Goal: Task Accomplishment & Management: Manage account settings

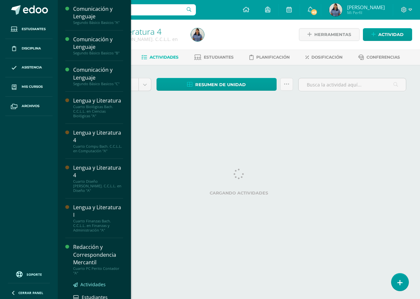
click at [92, 282] on span "Actividades" at bounding box center [92, 285] width 25 height 6
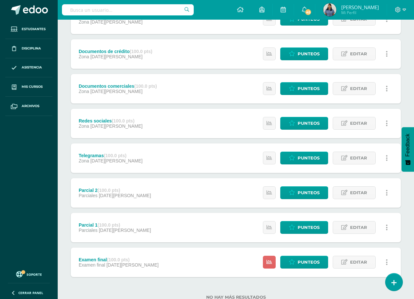
scroll to position [126, 0]
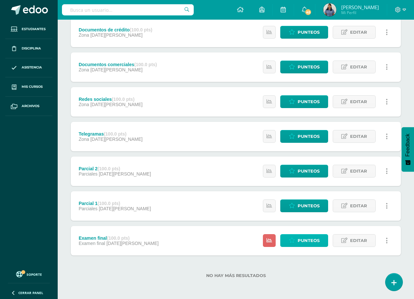
click at [304, 244] on span "Punteos" at bounding box center [309, 241] width 22 height 12
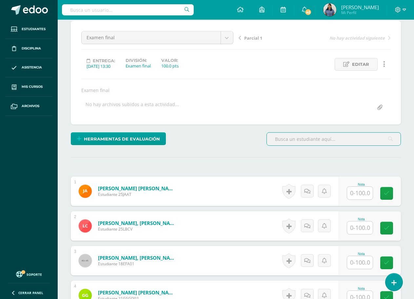
scroll to position [58, 0]
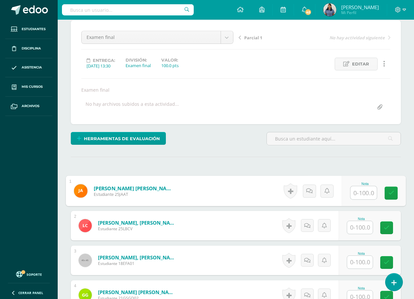
click at [363, 194] on input "text" at bounding box center [363, 193] width 26 height 13
type input "84"
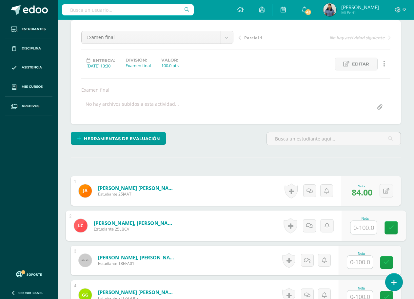
click at [371, 225] on input "text" at bounding box center [363, 227] width 26 height 13
type input "56"
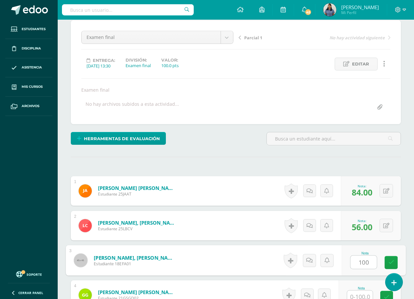
type input "100"
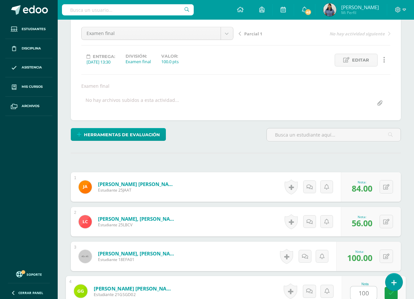
type input "100"
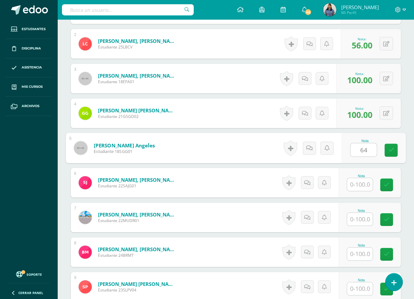
type input "64"
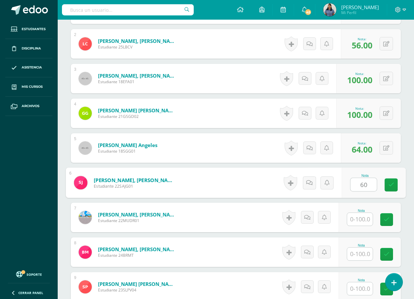
type input "60"
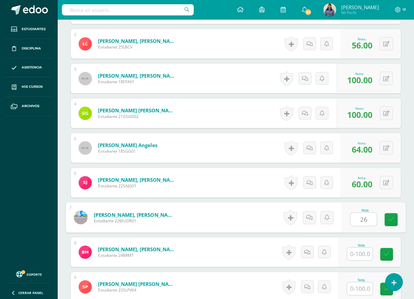
type input "26"
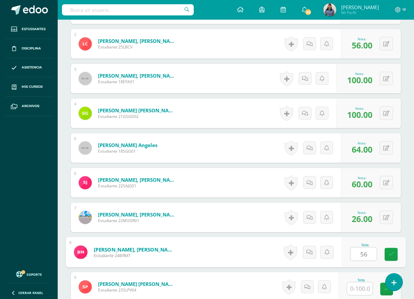
type input "56"
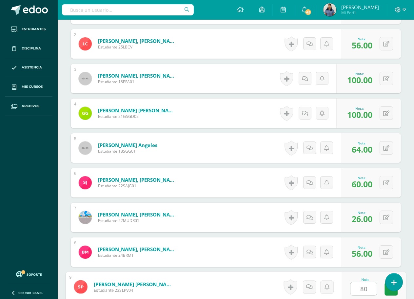
type input "80"
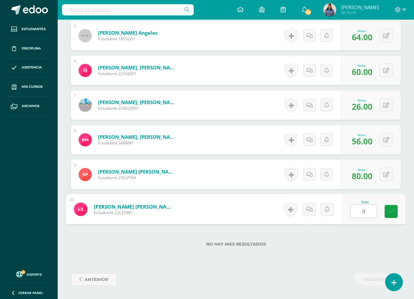
type input "96"
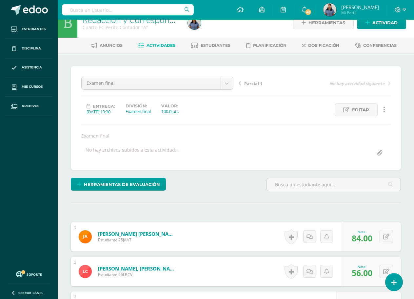
scroll to position [0, 0]
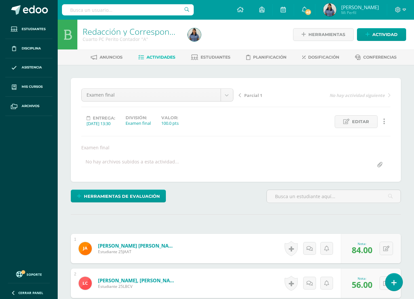
click at [169, 58] on span "Actividades" at bounding box center [161, 57] width 29 height 5
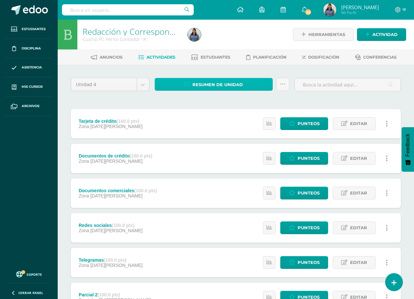
click at [214, 81] on span "Resumen de unidad" at bounding box center [217, 85] width 50 height 12
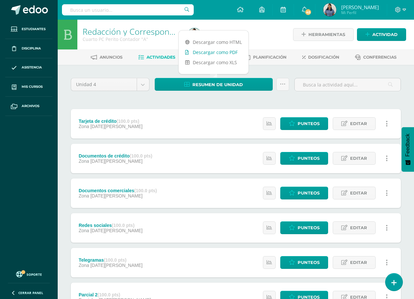
click at [213, 52] on link "Descargar como PDF" at bounding box center [214, 52] width 70 height 10
click at [267, 31] on div at bounding box center [239, 35] width 108 height 30
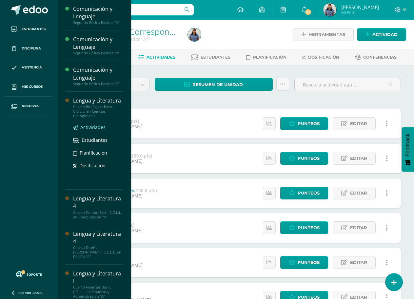
click at [92, 127] on span "Actividades" at bounding box center [92, 127] width 25 height 6
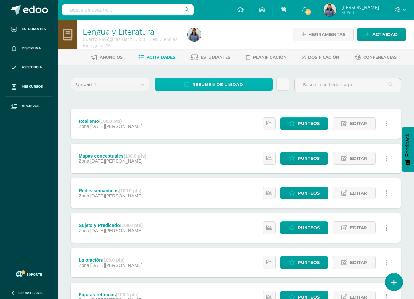
click at [230, 84] on span "Resumen de unidad" at bounding box center [217, 85] width 50 height 12
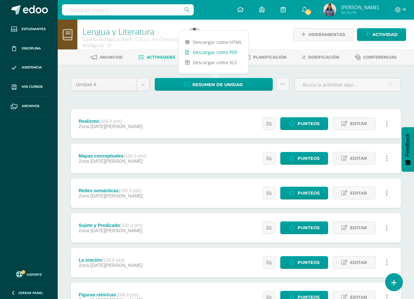
click at [229, 50] on link "Descargar como PDF" at bounding box center [214, 52] width 70 height 10
click at [271, 36] on div at bounding box center [239, 35] width 108 height 30
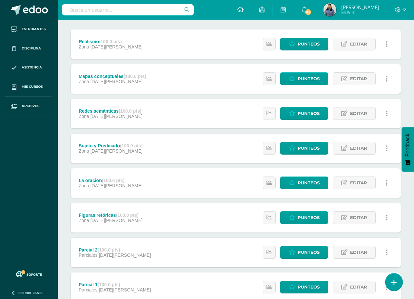
scroll to position [98, 0]
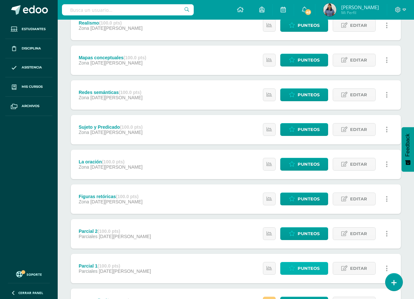
click at [302, 267] on span "Punteos" at bounding box center [309, 269] width 22 height 12
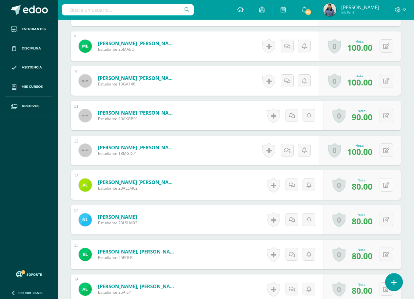
scroll to position [492, 0]
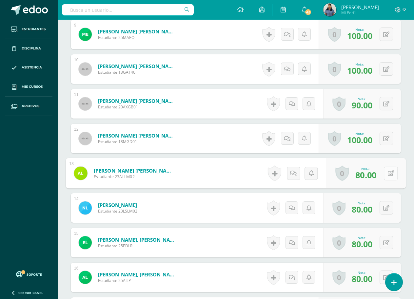
click at [384, 175] on button at bounding box center [391, 174] width 14 height 14
type input "90"
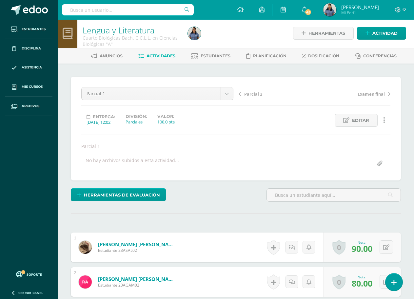
scroll to position [1, 0]
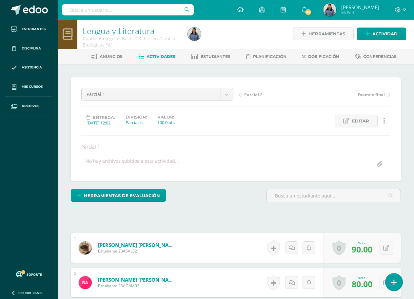
click at [157, 59] on span "Actividades" at bounding box center [161, 56] width 29 height 5
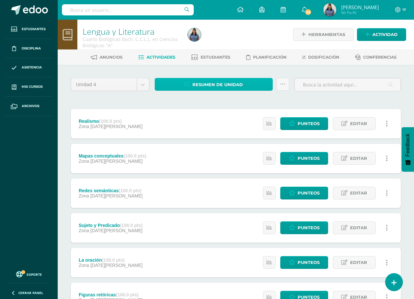
click at [225, 85] on span "Resumen de unidad" at bounding box center [217, 85] width 50 height 12
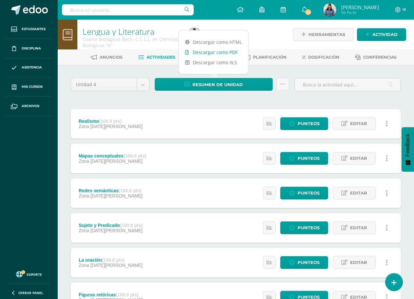
click at [224, 54] on link "Descargar como PDF" at bounding box center [214, 52] width 70 height 10
click at [263, 35] on div at bounding box center [239, 35] width 108 height 30
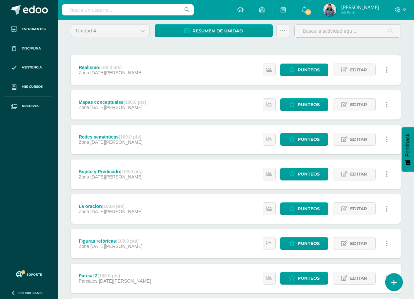
scroll to position [66, 0]
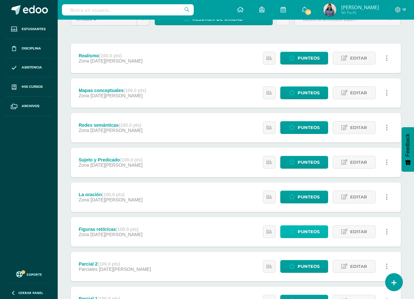
click at [309, 232] on span "Punteos" at bounding box center [309, 232] width 22 height 12
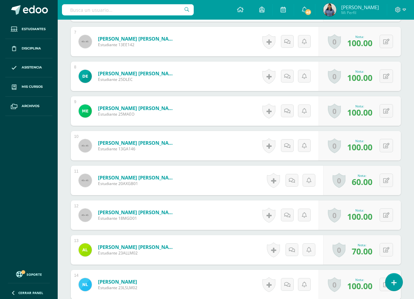
scroll to position [416, 0]
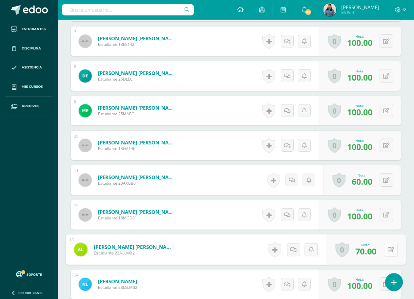
click at [384, 250] on button at bounding box center [391, 250] width 14 height 14
type input "80"
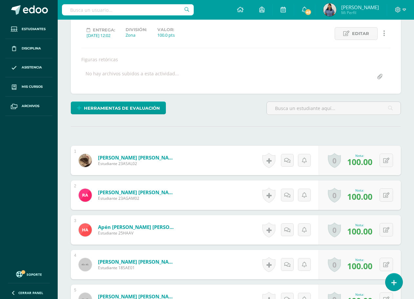
scroll to position [0, 0]
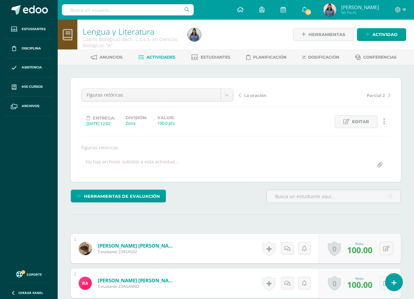
click at [157, 55] on span "Actividades" at bounding box center [161, 57] width 29 height 5
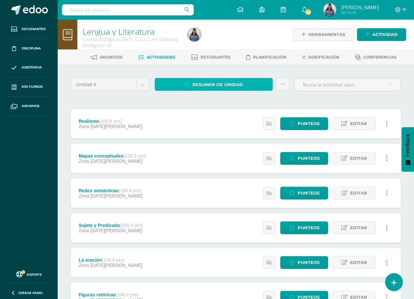
click at [221, 84] on span "Resumen de unidad" at bounding box center [217, 85] width 50 height 12
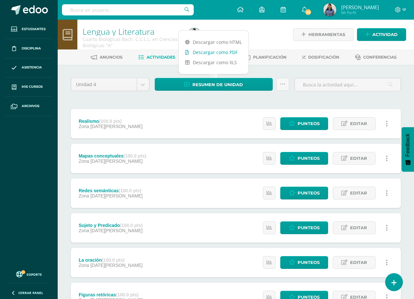
click at [219, 52] on link "Descargar como PDF" at bounding box center [214, 52] width 70 height 10
click at [270, 30] on div at bounding box center [239, 35] width 108 height 30
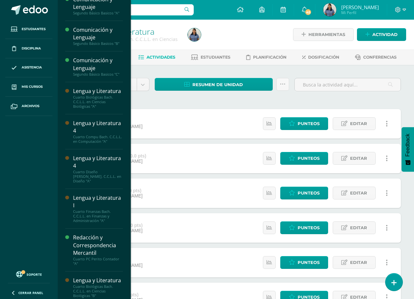
scroll to position [75, 0]
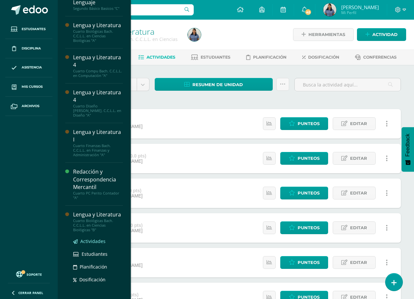
click at [95, 239] on span "Actividades" at bounding box center [92, 241] width 25 height 6
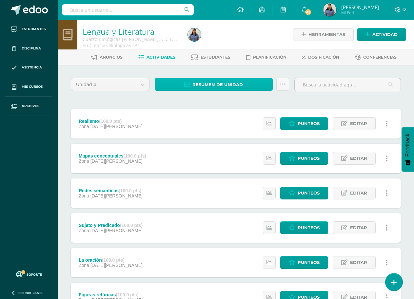
click at [222, 83] on span "Resumen de unidad" at bounding box center [217, 85] width 50 height 12
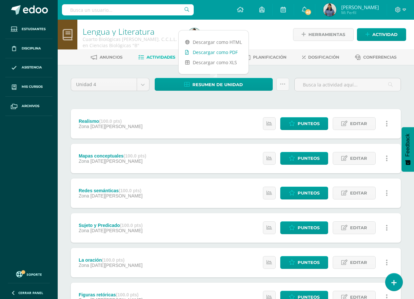
click at [223, 55] on link "Descargar como PDF" at bounding box center [214, 52] width 70 height 10
click at [202, 58] on span "Estudiantes" at bounding box center [216, 57] width 30 height 5
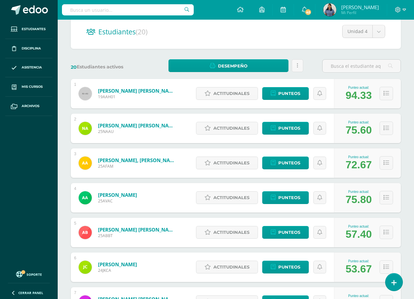
scroll to position [66, 0]
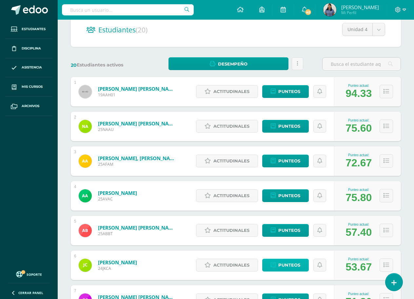
click at [284, 266] on span "Punteos" at bounding box center [289, 265] width 22 height 12
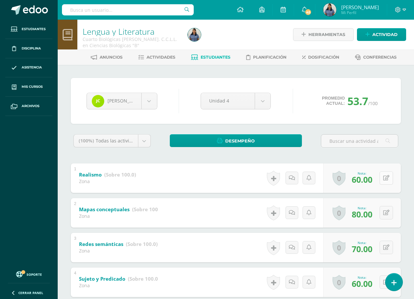
click at [389, 180] on icon at bounding box center [386, 178] width 6 height 6
type input "70"
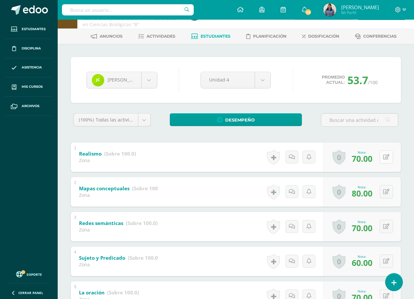
scroll to position [33, 0]
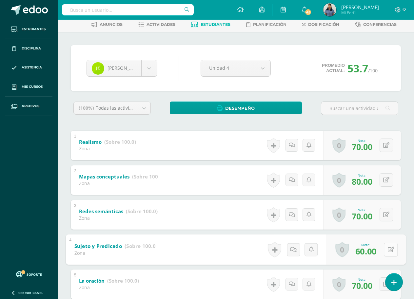
click at [388, 249] on icon at bounding box center [391, 250] width 7 height 6
type input "70"
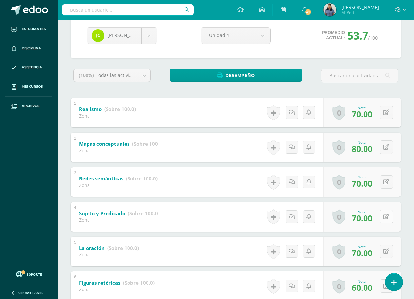
scroll to position [98, 0]
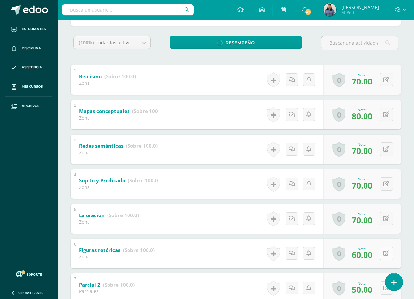
click at [386, 256] on button at bounding box center [386, 253] width 13 height 13
type input "70"
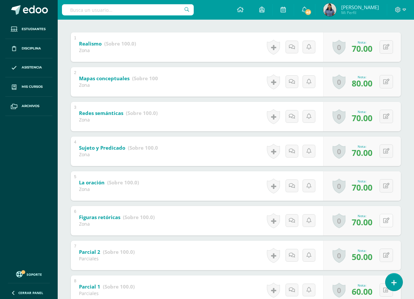
scroll to position [164, 0]
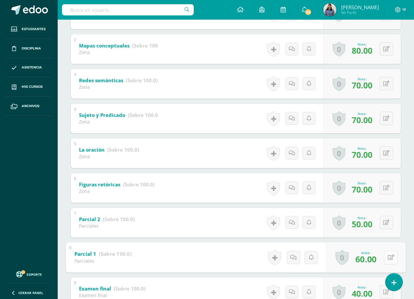
click at [387, 258] on button at bounding box center [391, 258] width 14 height 14
type input "70"
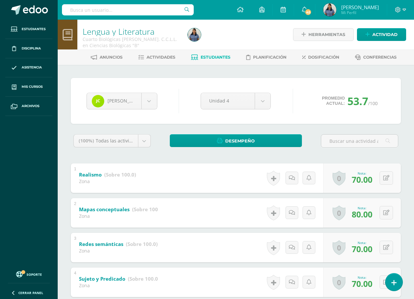
click at [214, 58] on span "Estudiantes" at bounding box center [216, 57] width 30 height 5
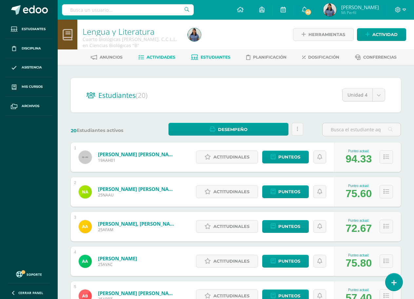
click at [169, 57] on span "Actividades" at bounding box center [161, 57] width 29 height 5
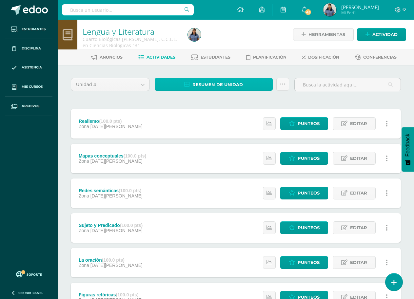
click at [218, 82] on span "Resumen de unidad" at bounding box center [217, 85] width 50 height 12
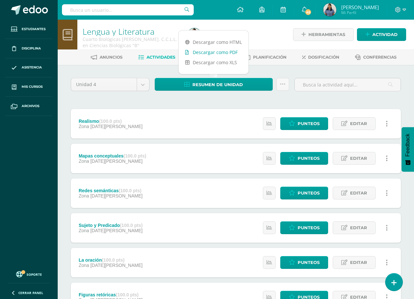
click at [221, 52] on link "Descargar como PDF" at bounding box center [214, 52] width 70 height 10
click at [272, 34] on div at bounding box center [239, 35] width 108 height 30
click at [215, 58] on span "Estudiantes" at bounding box center [216, 57] width 30 height 5
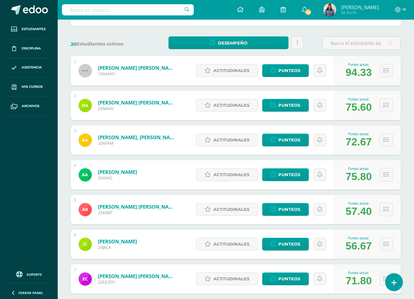
scroll to position [98, 0]
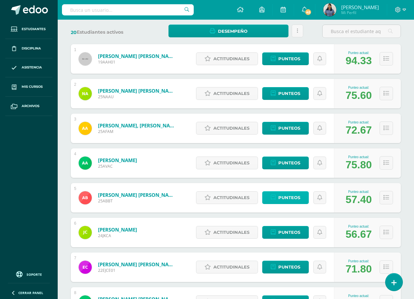
click at [286, 197] on span "Punteos" at bounding box center [289, 198] width 22 height 12
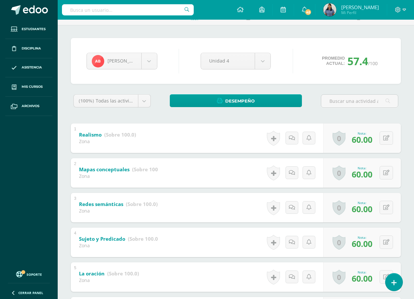
scroll to position [33, 0]
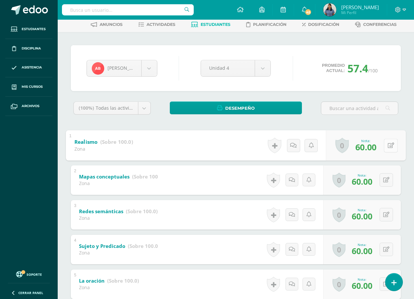
click at [388, 148] on icon at bounding box center [391, 146] width 7 height 6
type input "70"
click at [387, 181] on button at bounding box center [386, 179] width 13 height 13
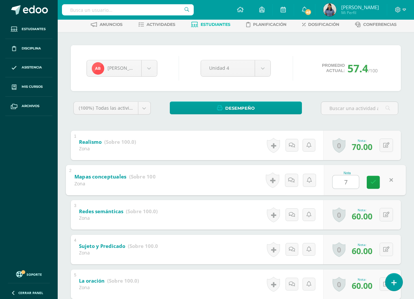
type input "70"
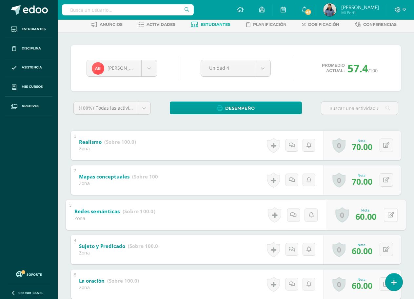
click at [387, 216] on button at bounding box center [391, 215] width 14 height 14
type input "70"
click at [215, 23] on span "Estudiantes" at bounding box center [216, 24] width 30 height 5
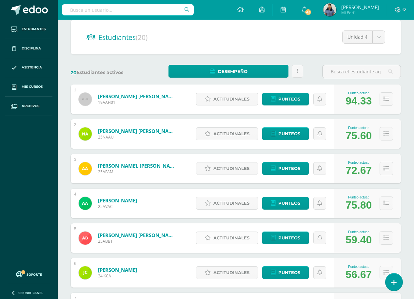
scroll to position [66, 0]
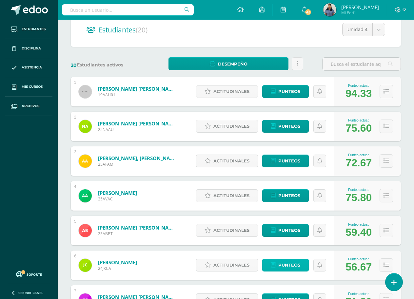
click at [291, 265] on span "Punteos" at bounding box center [289, 265] width 22 height 12
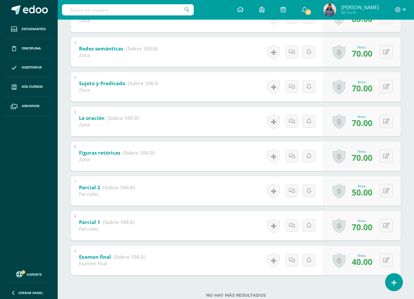
scroll to position [197, 0]
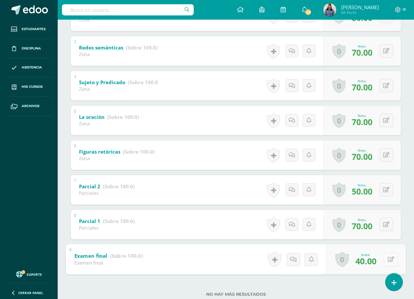
click at [386, 260] on button at bounding box center [391, 260] width 14 height 14
type input "45"
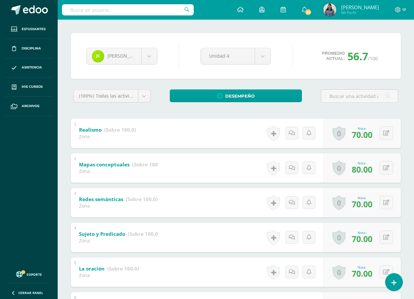
scroll to position [0, 0]
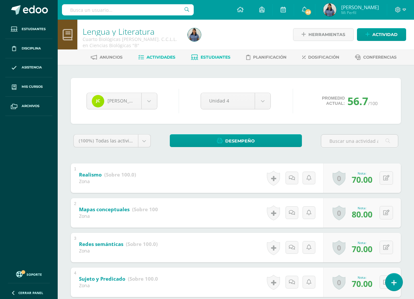
click at [165, 55] on span "Actividades" at bounding box center [161, 57] width 29 height 5
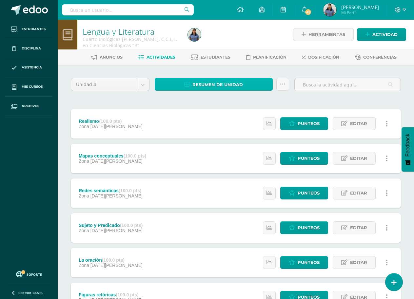
click at [228, 86] on span "Resumen de unidad" at bounding box center [217, 85] width 50 height 12
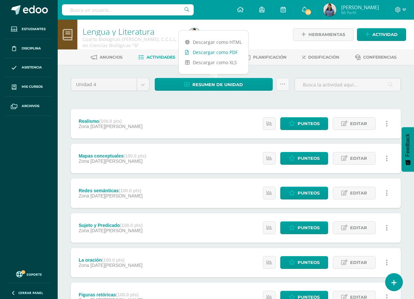
click at [229, 53] on link "Descargar como PDF" at bounding box center [214, 52] width 70 height 10
click at [267, 38] on div at bounding box center [239, 35] width 108 height 30
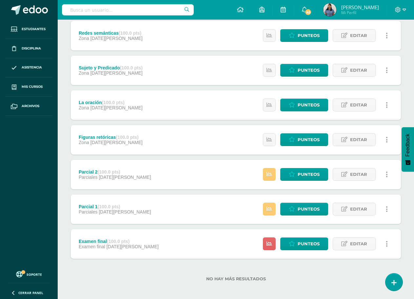
scroll to position [161, 0]
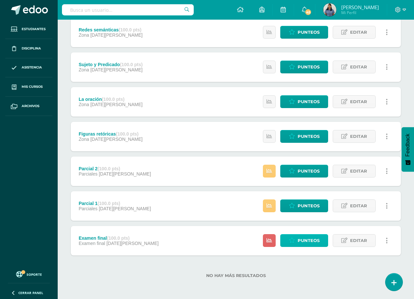
click at [308, 242] on span "Punteos" at bounding box center [309, 241] width 22 height 12
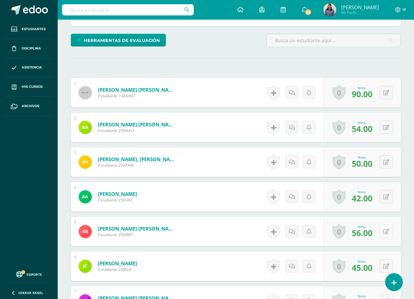
scroll to position [156, 0]
click at [386, 232] on button at bounding box center [386, 231] width 13 height 13
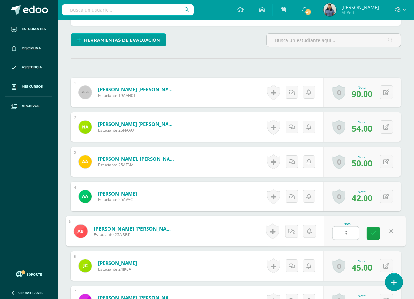
type input "60"
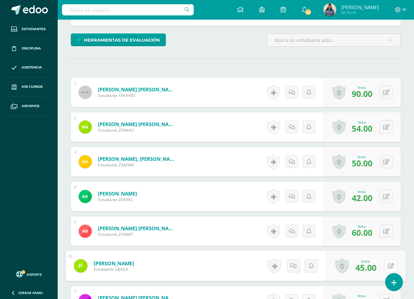
click at [388, 266] on icon at bounding box center [391, 266] width 7 height 6
type input "50"
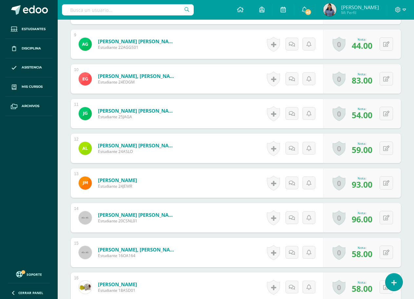
scroll to position [484, 0]
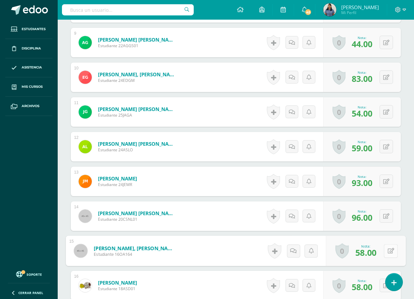
click at [386, 251] on button at bounding box center [391, 251] width 14 height 14
type input "60"
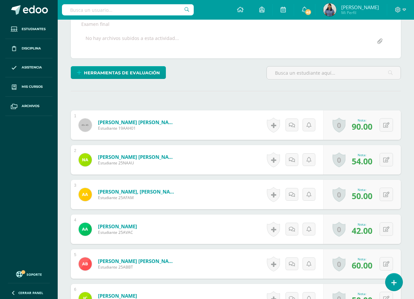
scroll to position [0, 0]
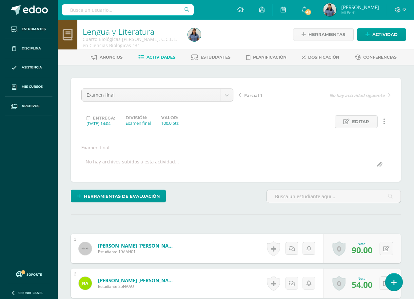
click at [163, 56] on span "Actividades" at bounding box center [161, 57] width 29 height 5
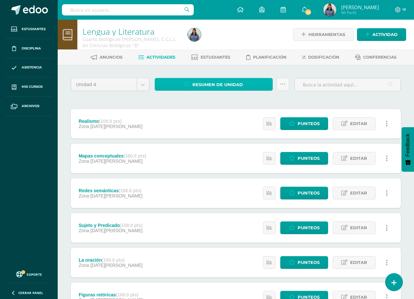
click at [222, 82] on span "Resumen de unidad" at bounding box center [217, 85] width 50 height 12
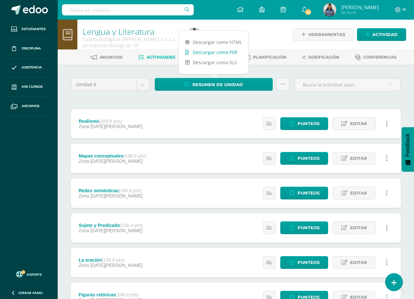
click at [220, 52] on link "Descargar como PDF" at bounding box center [214, 52] width 70 height 10
click at [263, 38] on div at bounding box center [239, 35] width 108 height 30
click at [214, 58] on span "Estudiantes" at bounding box center [216, 57] width 30 height 5
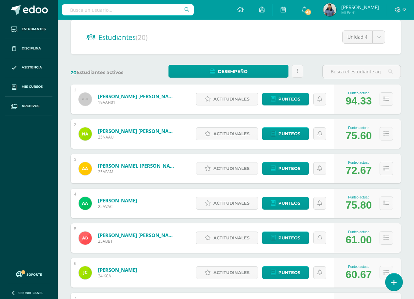
scroll to position [66, 0]
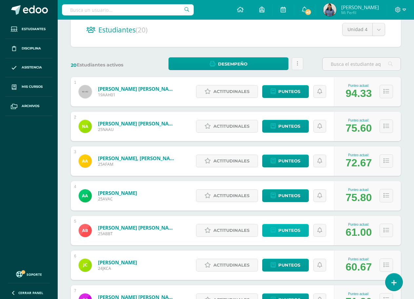
click at [289, 230] on span "Punteos" at bounding box center [289, 231] width 22 height 12
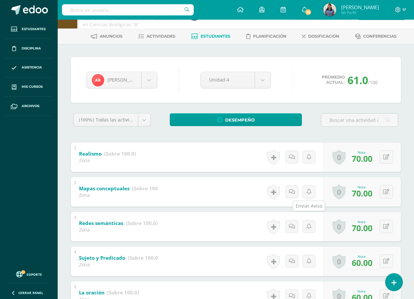
scroll to position [33, 0]
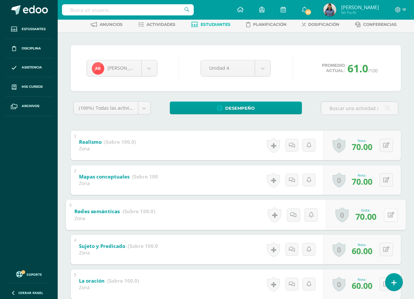
click at [387, 216] on button at bounding box center [391, 215] width 14 height 14
type input "60"
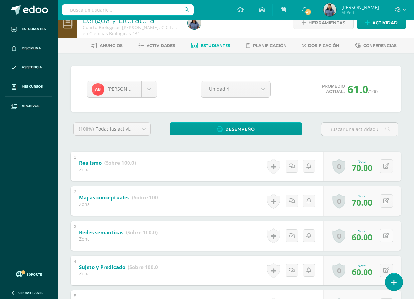
scroll to position [0, 0]
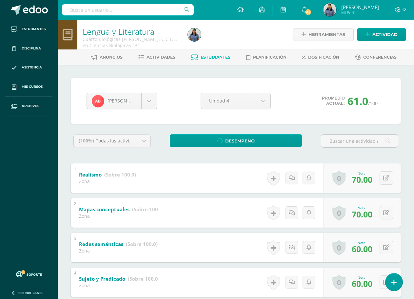
click at [216, 60] on span "Estudiantes" at bounding box center [216, 57] width 30 height 5
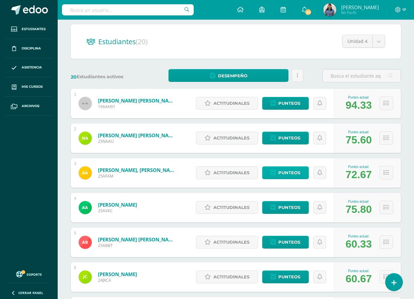
scroll to position [66, 0]
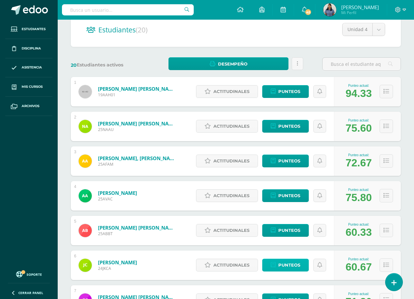
click at [284, 264] on span "Punteos" at bounding box center [289, 265] width 22 height 12
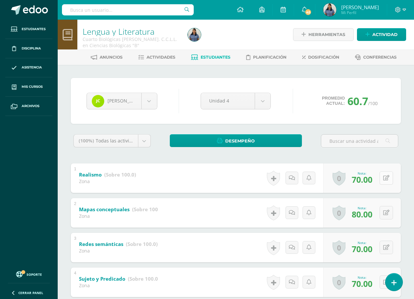
click at [389, 181] on button at bounding box center [386, 177] width 13 height 13
type input "60"
click at [218, 56] on span "Estudiantes" at bounding box center [216, 57] width 30 height 5
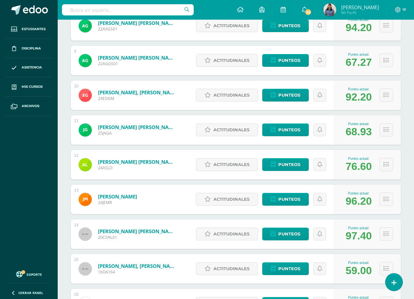
scroll to position [391, 0]
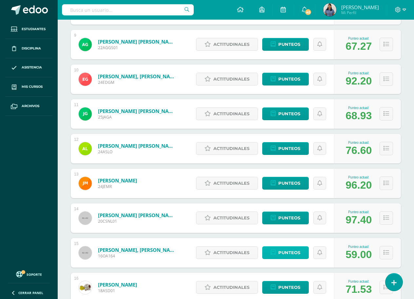
click at [291, 252] on span "Punteos" at bounding box center [289, 253] width 22 height 12
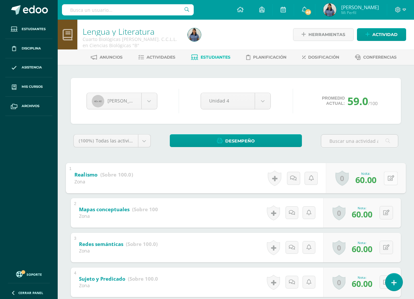
click at [388, 180] on icon at bounding box center [391, 178] width 7 height 6
type input "70"
click at [215, 54] on link "Estudiantes" at bounding box center [210, 57] width 39 height 10
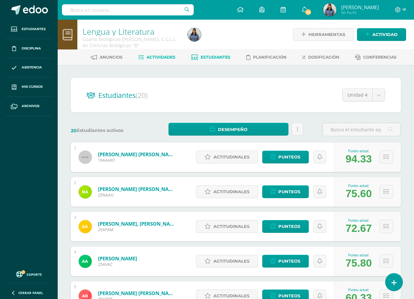
click at [164, 55] on span "Actividades" at bounding box center [161, 57] width 29 height 5
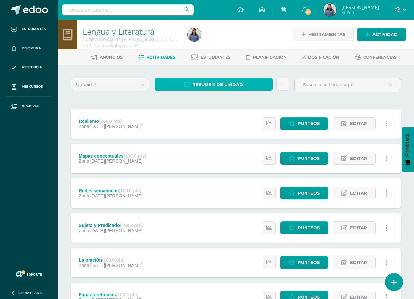
click at [221, 83] on span "Resumen de unidad" at bounding box center [217, 85] width 50 height 12
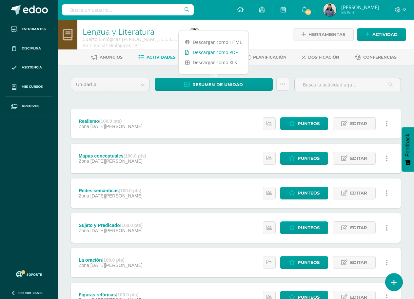
click at [232, 52] on link "Descargar como PDF" at bounding box center [214, 52] width 70 height 10
click at [270, 41] on div at bounding box center [239, 35] width 108 height 30
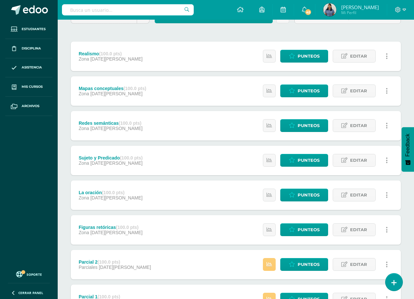
scroll to position [161, 0]
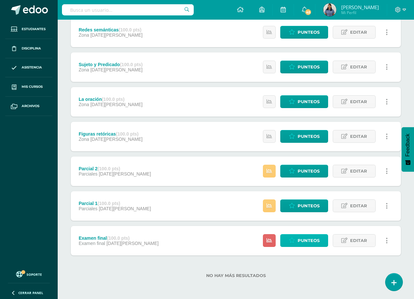
click at [298, 241] on link "Punteos" at bounding box center [304, 240] width 48 height 13
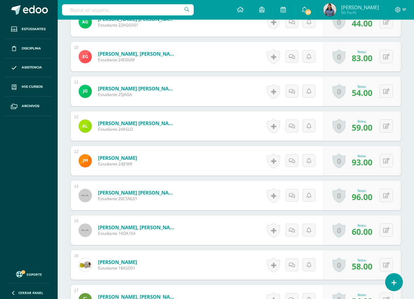
scroll to position [538, 0]
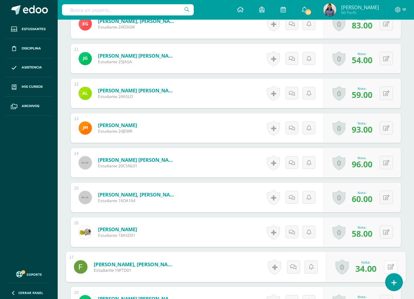
click at [388, 266] on icon at bounding box center [391, 267] width 7 height 6
type input "40"
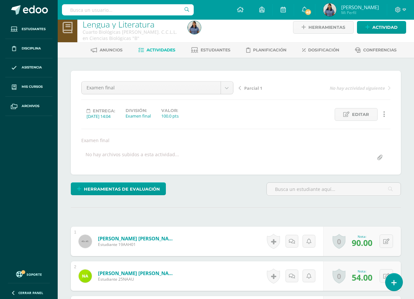
scroll to position [0, 0]
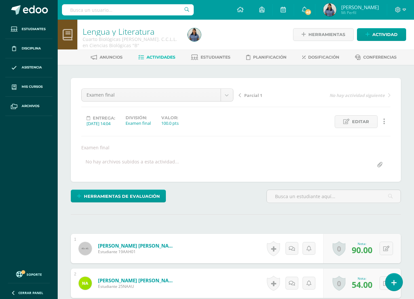
click at [158, 56] on span "Actividades" at bounding box center [161, 57] width 29 height 5
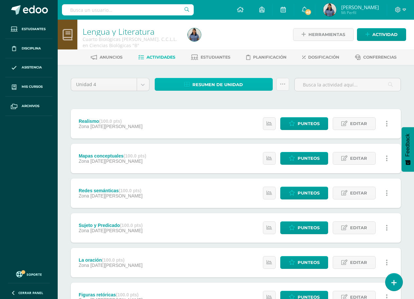
click at [223, 85] on span "Resumen de unidad" at bounding box center [217, 85] width 50 height 12
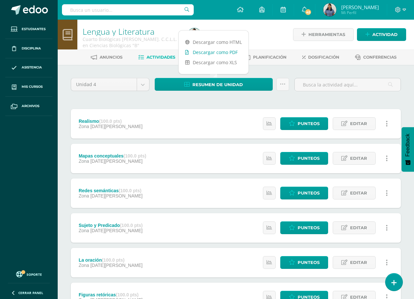
click at [226, 52] on link "Descargar como PDF" at bounding box center [214, 52] width 70 height 10
click at [267, 40] on div at bounding box center [239, 35] width 108 height 30
click at [219, 57] on span "Estudiantes" at bounding box center [216, 57] width 30 height 5
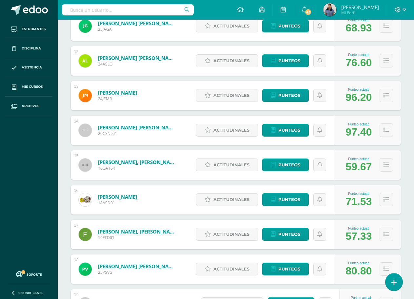
scroll to position [522, 0]
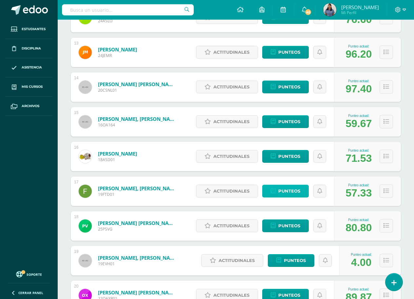
click at [291, 191] on span "Punteos" at bounding box center [289, 191] width 22 height 12
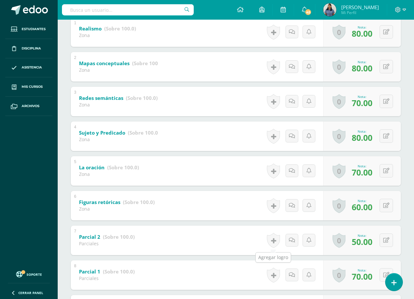
scroll to position [164, 0]
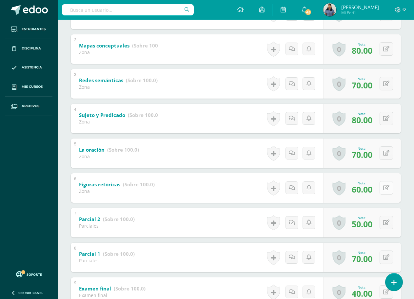
click at [386, 188] on button at bounding box center [386, 187] width 13 height 13
type input "70"
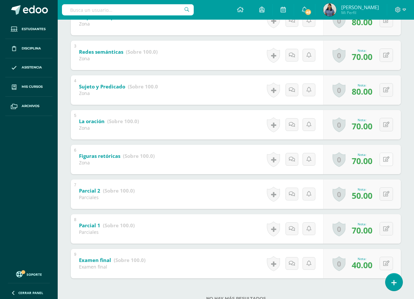
scroll to position [197, 0]
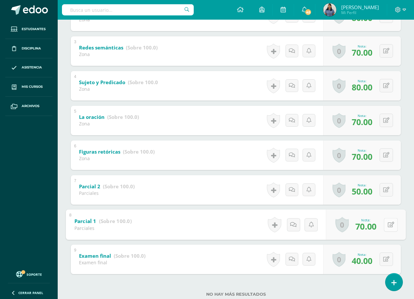
click at [388, 226] on icon at bounding box center [391, 225] width 7 height 6
type input "80"
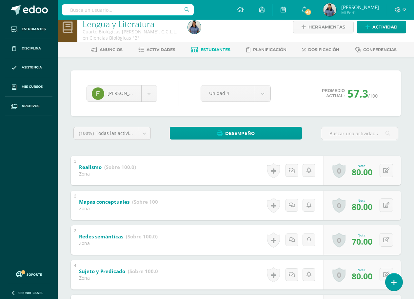
scroll to position [0, 0]
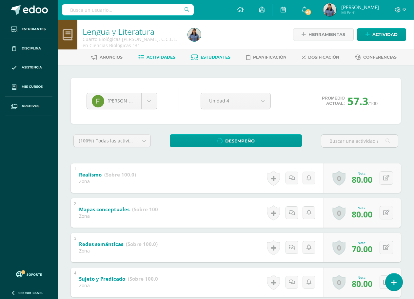
click at [162, 57] on span "Actividades" at bounding box center [161, 57] width 29 height 5
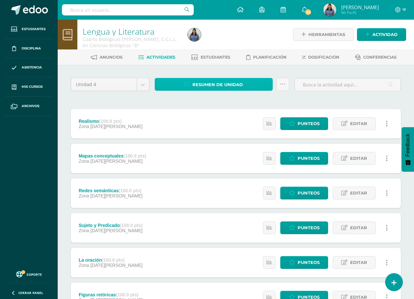
click at [233, 87] on span "Resumen de unidad" at bounding box center [217, 85] width 50 height 12
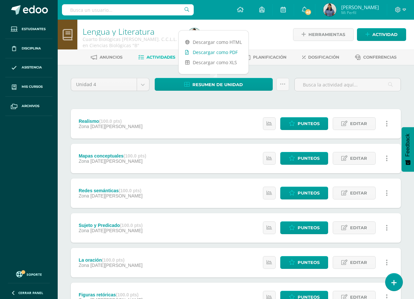
click at [232, 52] on link "Descargar como PDF" at bounding box center [214, 52] width 70 height 10
click at [298, 104] on div "Unidad 4 Unidad 1 Unidad 2 Unidad 3 Unidad 4 Resumen de unidad Subir actividade…" at bounding box center [235, 262] width 335 height 369
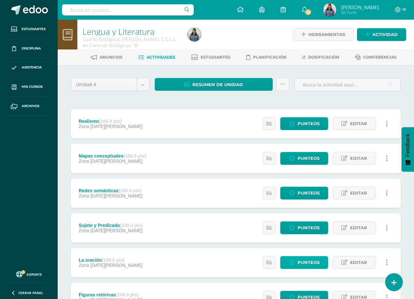
scroll to position [33, 0]
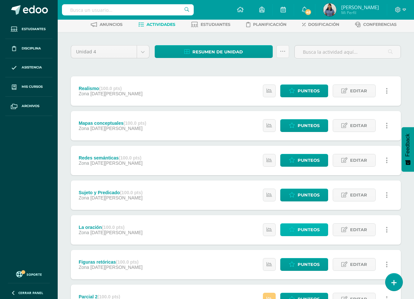
click at [310, 227] on span "Punteos" at bounding box center [309, 230] width 22 height 12
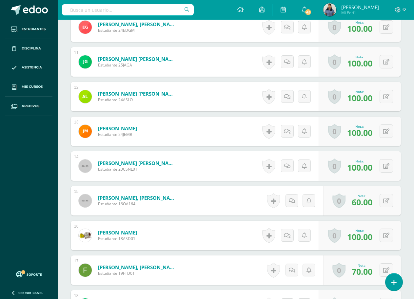
scroll to position [558, 0]
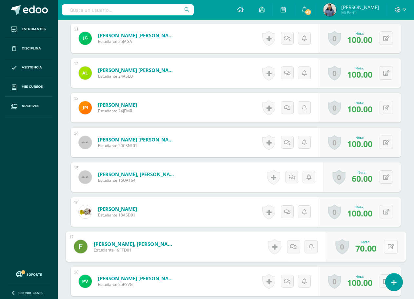
click at [385, 248] on button at bounding box center [391, 247] width 14 height 14
type input "80"
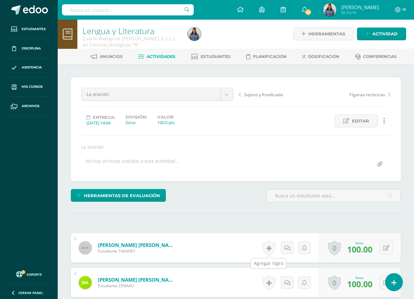
scroll to position [0, 0]
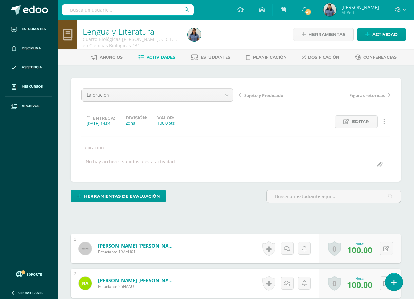
click at [167, 57] on span "Actividades" at bounding box center [161, 57] width 29 height 5
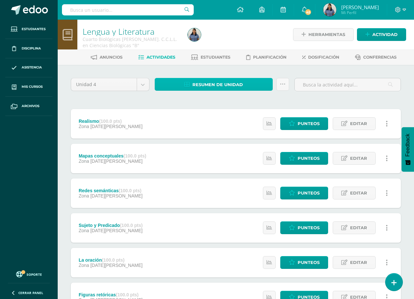
click at [225, 83] on span "Resumen de unidad" at bounding box center [217, 85] width 50 height 12
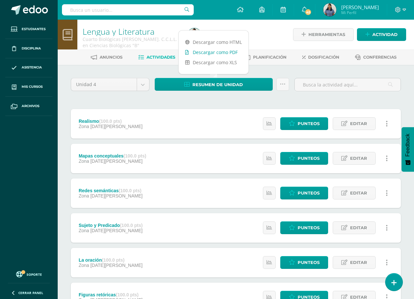
click at [227, 53] on link "Descargar como PDF" at bounding box center [214, 52] width 70 height 10
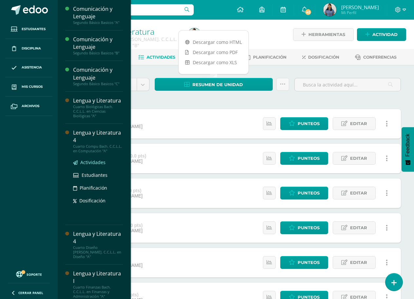
click at [96, 164] on span "Actividades" at bounding box center [92, 162] width 25 height 6
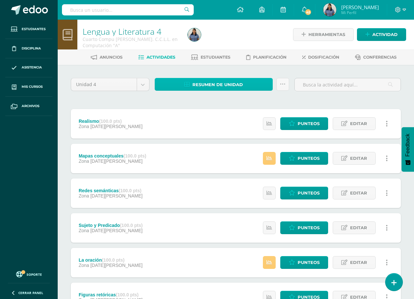
click at [222, 83] on span "Resumen de unidad" at bounding box center [217, 85] width 50 height 12
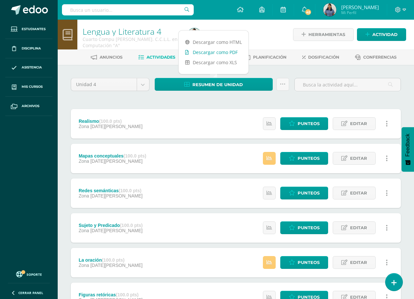
click at [229, 52] on link "Descargar como PDF" at bounding box center [214, 52] width 70 height 10
click at [273, 44] on div at bounding box center [239, 35] width 108 height 30
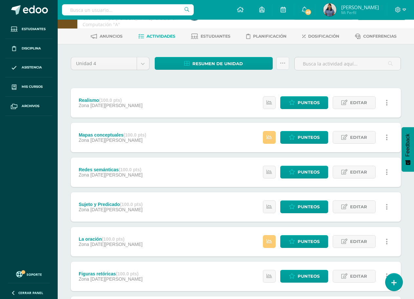
scroll to position [33, 0]
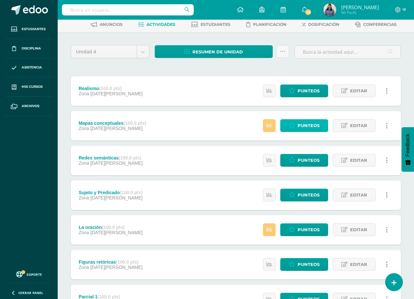
click at [308, 125] on span "Punteos" at bounding box center [309, 126] width 22 height 12
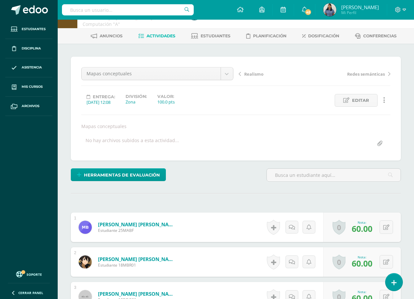
scroll to position [33, 0]
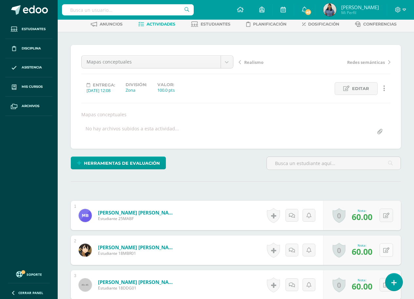
click at [389, 251] on icon at bounding box center [386, 251] width 6 height 6
type input "70"
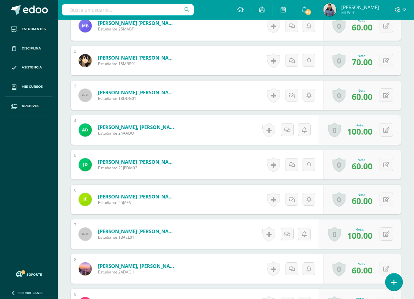
scroll to position [256, 0]
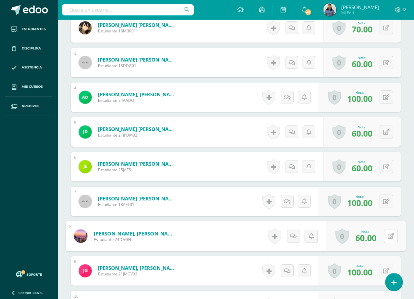
click at [388, 236] on icon at bounding box center [391, 236] width 7 height 6
type input "70"
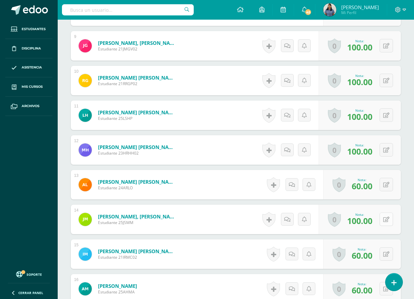
scroll to position [485, 0]
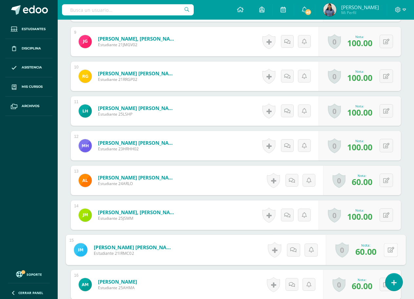
click at [387, 249] on button at bounding box center [391, 250] width 14 height 14
type input "70"
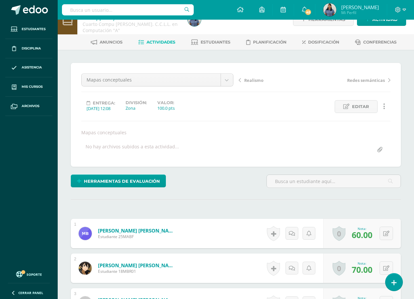
scroll to position [0, 0]
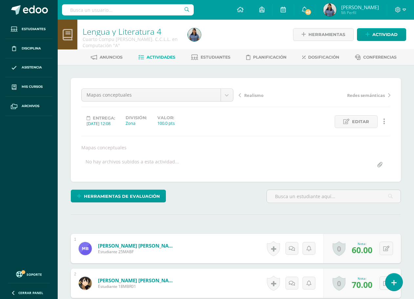
click at [162, 55] on span "Actividades" at bounding box center [161, 57] width 29 height 5
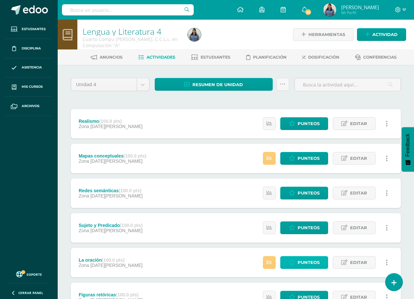
click at [305, 265] on span "Punteos" at bounding box center [309, 263] width 22 height 12
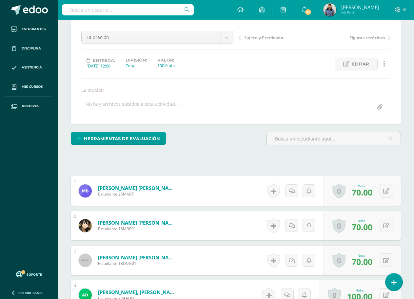
scroll to position [58, 0]
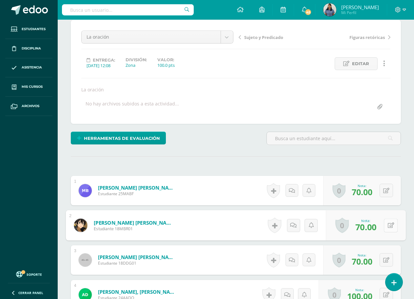
click at [388, 228] on icon at bounding box center [391, 226] width 7 height 6
type input "80"
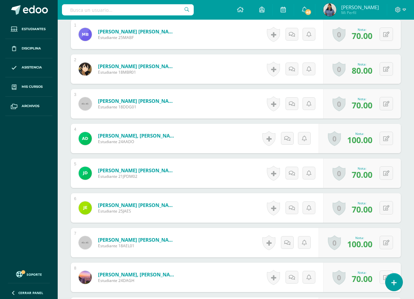
scroll to position [222, 0]
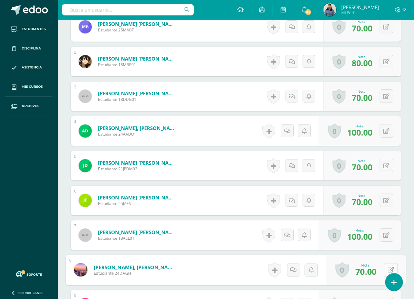
click at [387, 274] on button at bounding box center [391, 270] width 14 height 14
type input "80"
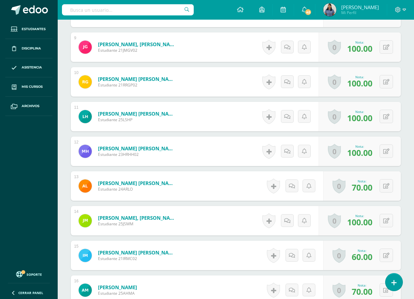
scroll to position [484, 0]
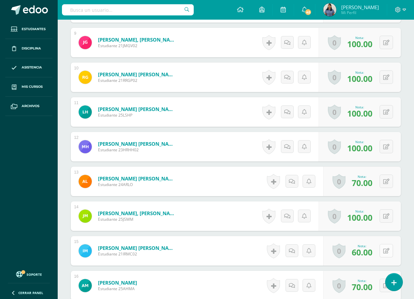
click at [386, 252] on button at bounding box center [386, 250] width 13 height 13
type input "70"
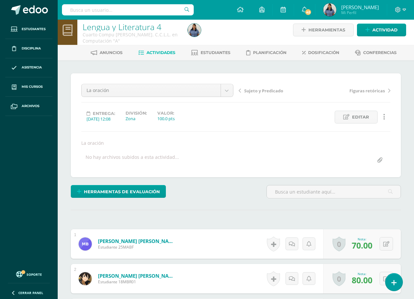
scroll to position [0, 0]
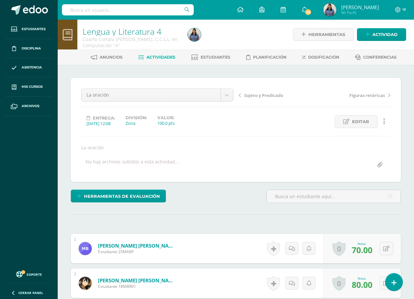
click at [172, 58] on span "Actividades" at bounding box center [161, 57] width 29 height 5
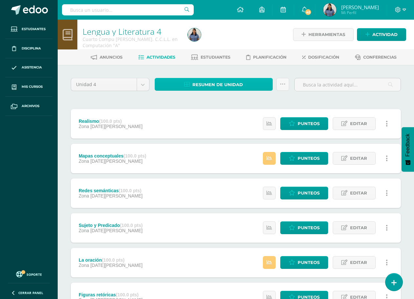
click at [222, 85] on span "Resumen de unidad" at bounding box center [217, 85] width 50 height 12
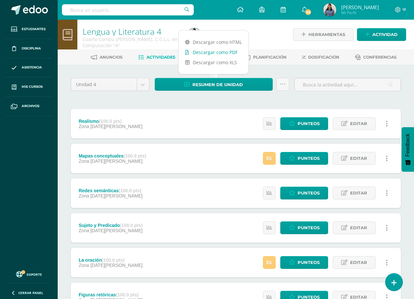
click at [230, 53] on link "Descargar como PDF" at bounding box center [214, 52] width 70 height 10
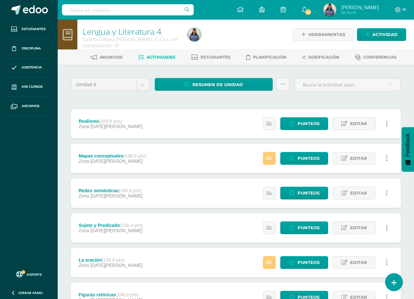
click at [269, 40] on div at bounding box center [239, 35] width 108 height 30
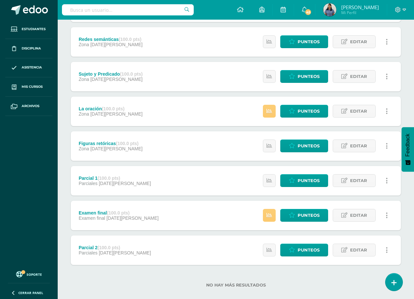
scroll to position [161, 0]
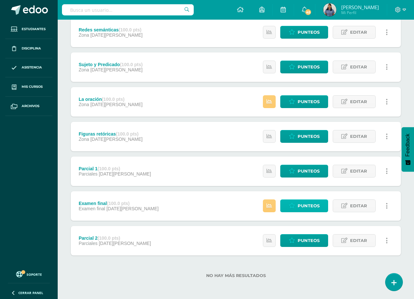
click at [310, 207] on span "Punteos" at bounding box center [309, 206] width 22 height 12
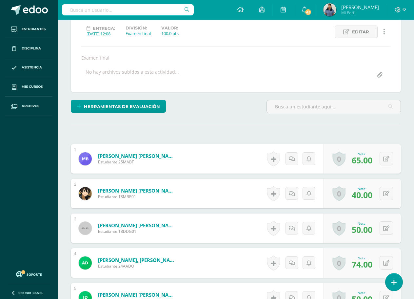
scroll to position [90, 0]
click at [388, 191] on icon at bounding box center [386, 194] width 6 height 6
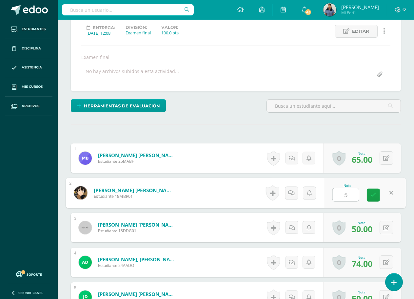
scroll to position [91, 0]
type input "55"
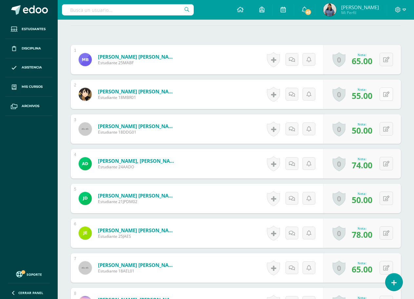
scroll to position [222, 0]
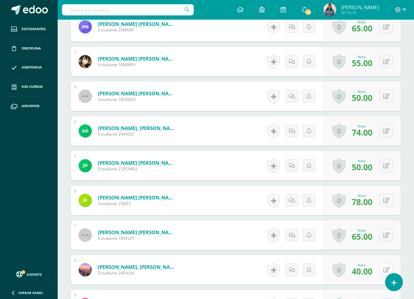
click at [388, 273] on icon at bounding box center [386, 271] width 6 height 6
type input "45"
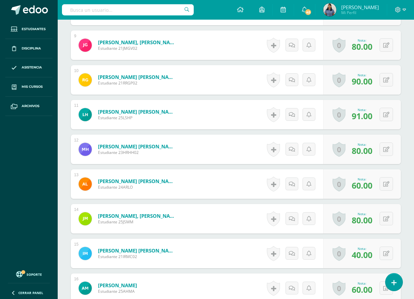
scroll to position [484, 0]
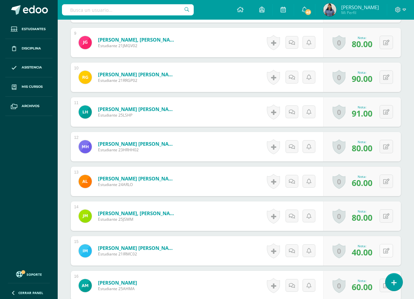
click at [386, 252] on button at bounding box center [386, 250] width 13 height 13
type input "45"
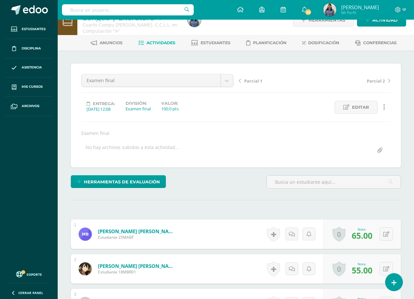
scroll to position [0, 0]
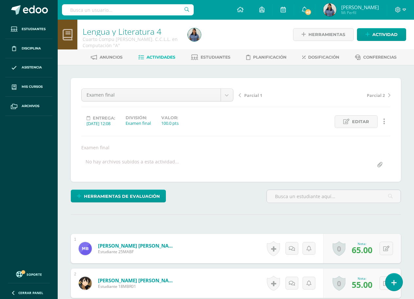
click at [163, 58] on span "Actividades" at bounding box center [161, 57] width 29 height 5
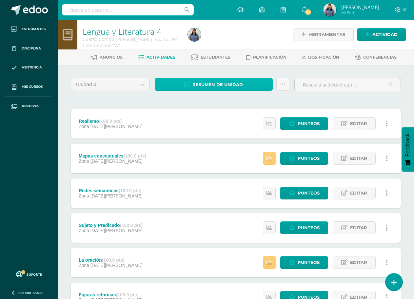
click at [221, 83] on span "Resumen de unidad" at bounding box center [217, 85] width 50 height 12
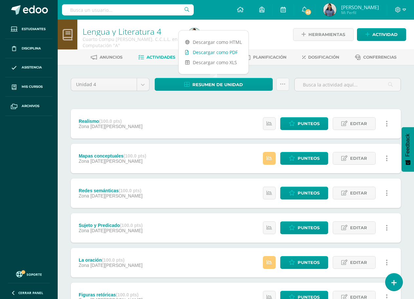
click at [233, 52] on link "Descargar como PDF" at bounding box center [214, 52] width 70 height 10
click at [263, 34] on div at bounding box center [239, 35] width 108 height 30
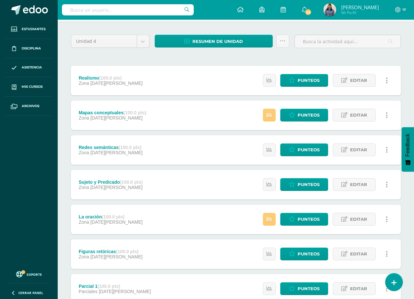
scroll to position [66, 0]
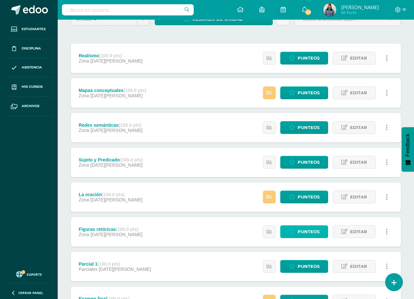
click at [306, 230] on span "Punteos" at bounding box center [309, 232] width 22 height 12
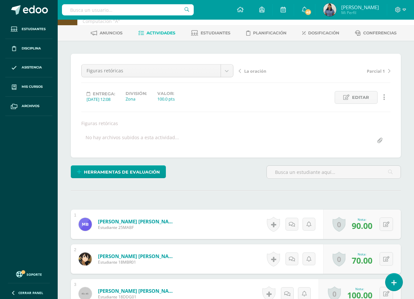
scroll to position [25, 0]
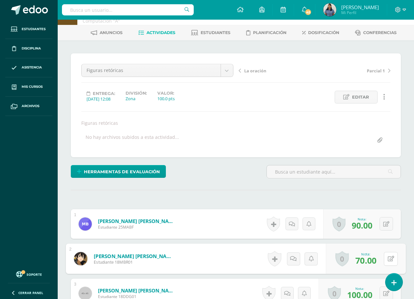
click at [383, 260] on div "0 [GEOGRAPHIC_DATA] Logros obtenidos Aún no hay logros agregados Nota: 70.00" at bounding box center [366, 259] width 80 height 30
click at [384, 252] on button at bounding box center [391, 259] width 14 height 14
type input "60"
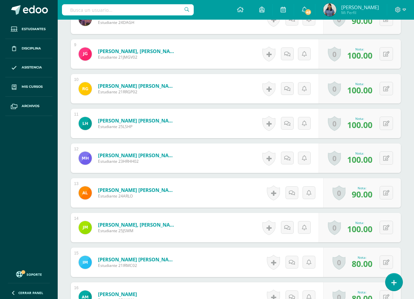
scroll to position [484, 0]
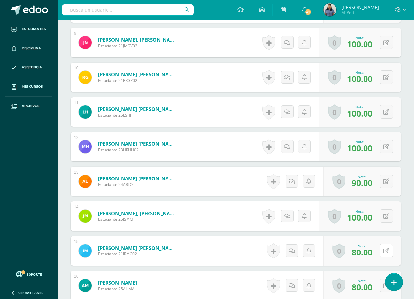
click at [384, 251] on button at bounding box center [386, 250] width 13 height 13
type input "90"
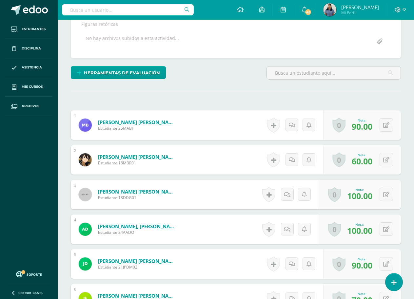
scroll to position [0, 0]
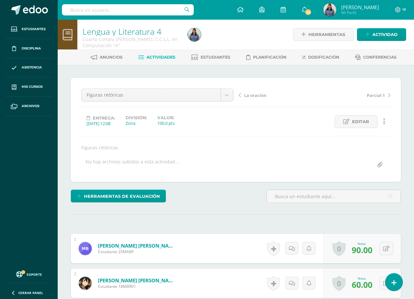
click at [170, 56] on span "Actividades" at bounding box center [161, 57] width 29 height 5
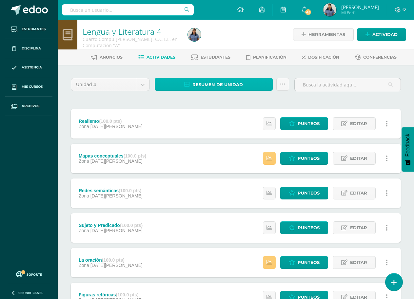
click at [232, 86] on span "Resumen de unidad" at bounding box center [217, 85] width 50 height 12
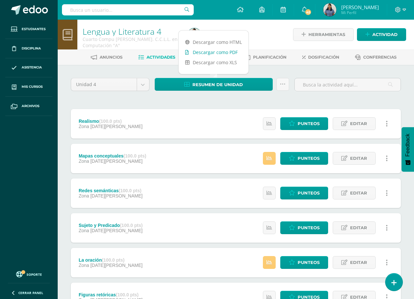
click at [225, 54] on link "Descargar como PDF" at bounding box center [214, 52] width 70 height 10
click at [269, 38] on div at bounding box center [239, 35] width 108 height 30
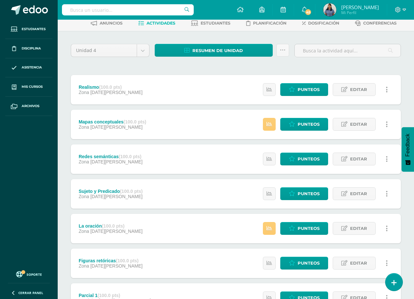
scroll to position [161, 0]
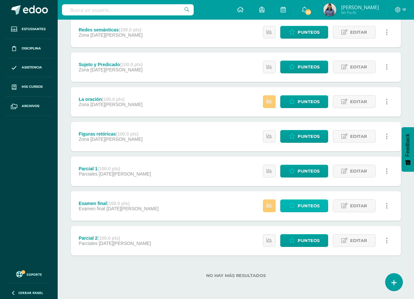
click at [310, 206] on span "Punteos" at bounding box center [309, 206] width 22 height 12
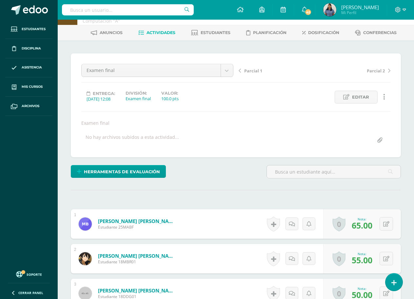
scroll to position [57, 0]
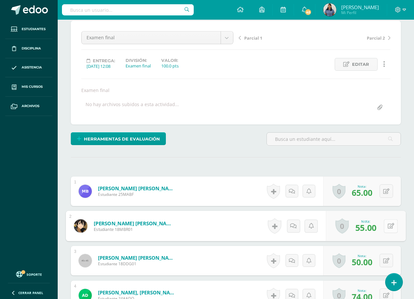
click at [388, 226] on icon at bounding box center [391, 226] width 7 height 6
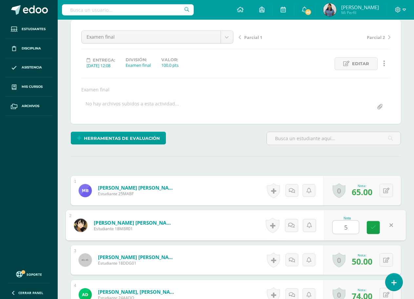
type input "54"
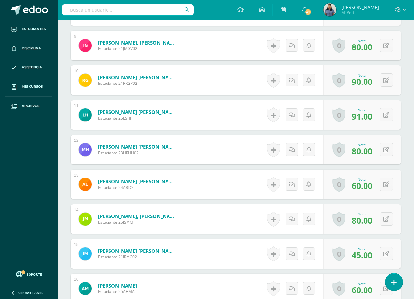
scroll to position [484, 0]
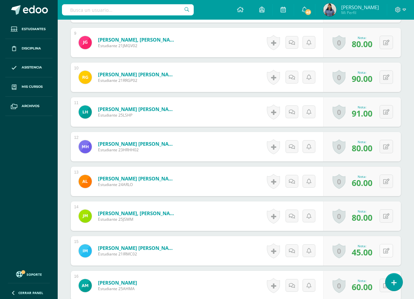
click at [387, 252] on button at bounding box center [386, 250] width 13 height 13
type input "48"
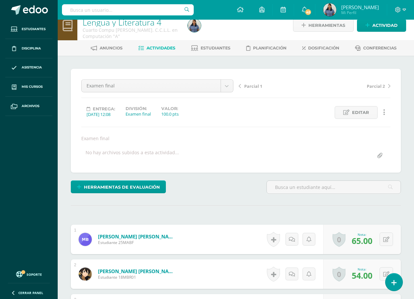
scroll to position [0, 0]
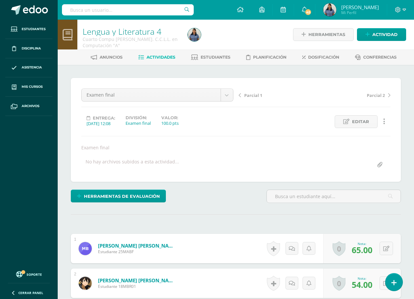
click at [163, 55] on span "Actividades" at bounding box center [161, 57] width 29 height 5
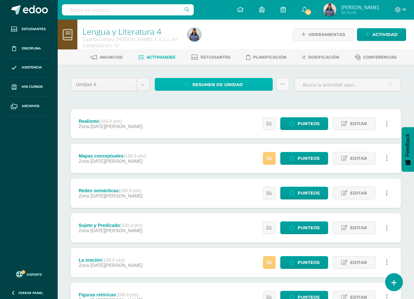
click at [217, 82] on span "Resumen de unidad" at bounding box center [217, 85] width 50 height 12
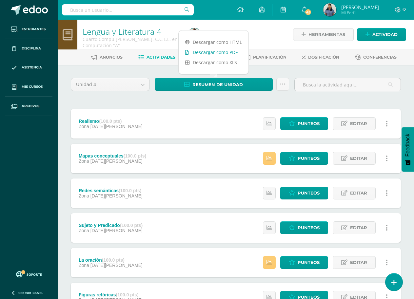
click at [226, 52] on link "Descargar como PDF" at bounding box center [214, 52] width 70 height 10
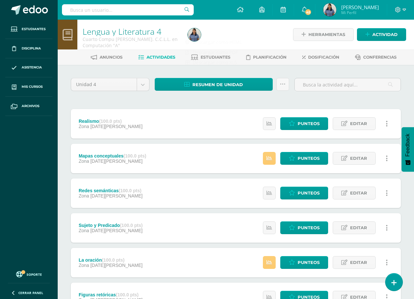
click at [274, 40] on div at bounding box center [239, 35] width 108 height 30
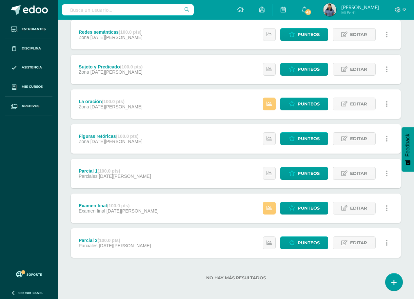
scroll to position [161, 0]
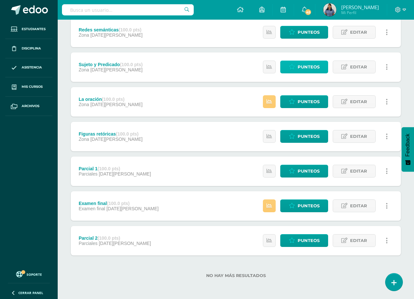
click at [311, 65] on span "Punteos" at bounding box center [309, 67] width 22 height 12
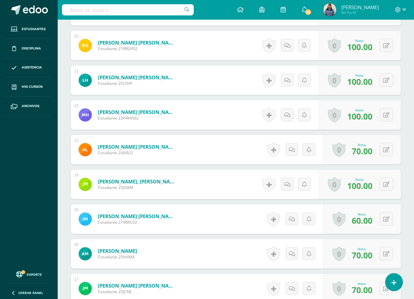
scroll to position [517, 0]
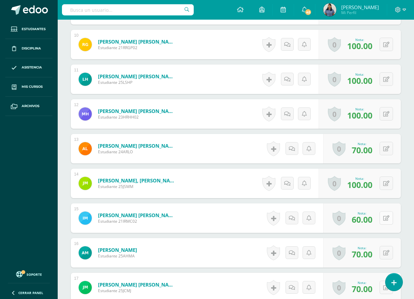
click at [385, 218] on button at bounding box center [386, 217] width 13 height 13
type input "70"
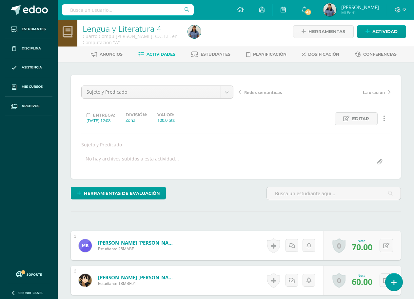
scroll to position [0, 0]
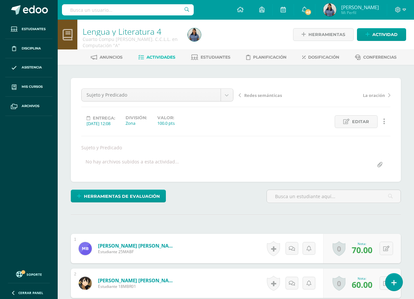
click at [169, 57] on span "Actividades" at bounding box center [161, 57] width 29 height 5
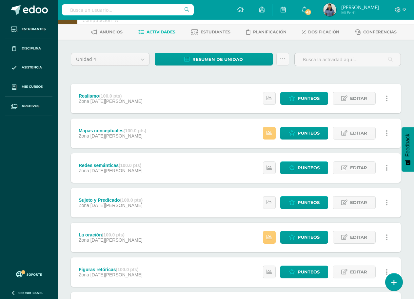
scroll to position [33, 0]
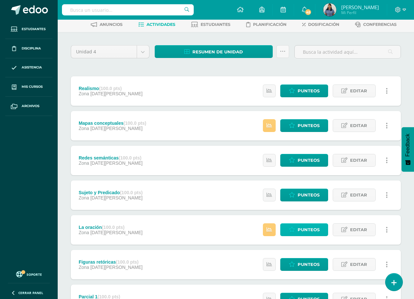
click at [308, 230] on span "Punteos" at bounding box center [309, 230] width 22 height 12
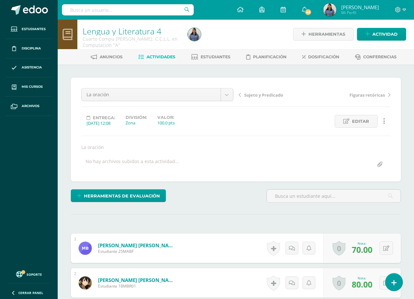
scroll to position [33, 0]
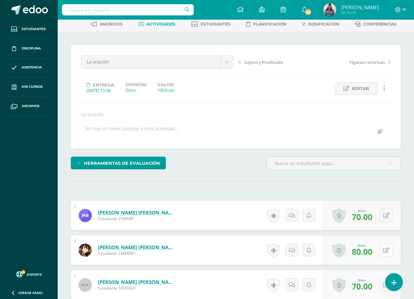
click at [384, 251] on icon at bounding box center [386, 251] width 6 height 6
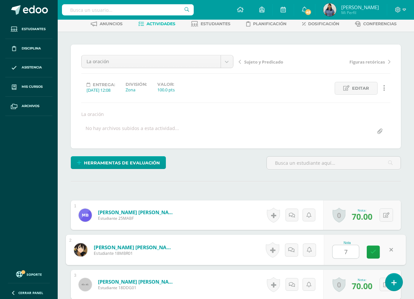
type input "70"
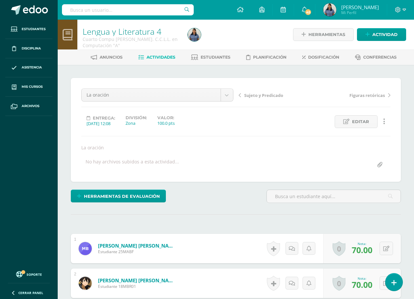
scroll to position [0, 0]
click at [165, 56] on span "Actividades" at bounding box center [161, 56] width 29 height 5
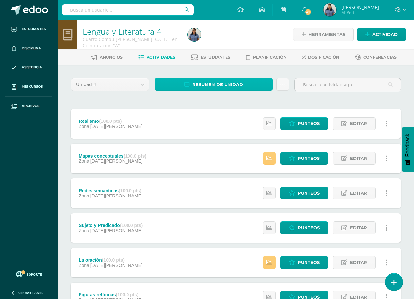
click at [228, 83] on span "Resumen de unidad" at bounding box center [217, 85] width 50 height 12
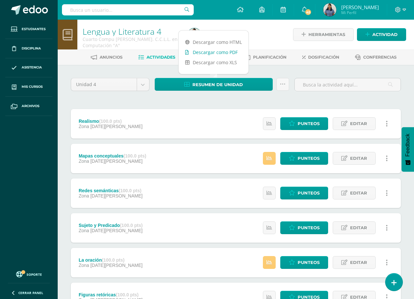
click at [232, 50] on link "Descargar como PDF" at bounding box center [214, 52] width 70 height 10
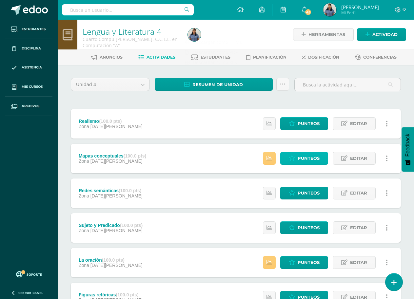
click at [309, 156] on span "Punteos" at bounding box center [309, 158] width 22 height 12
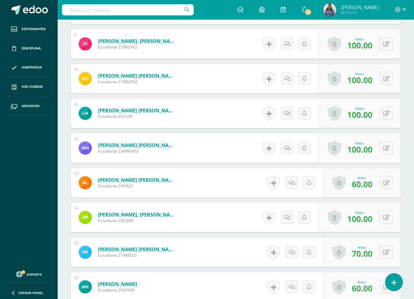
scroll to position [490, 0]
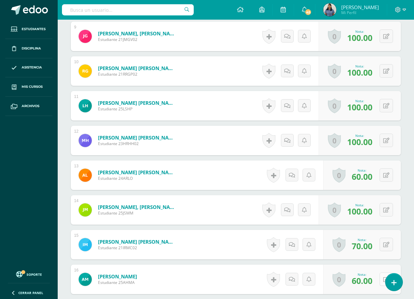
click at [386, 279] on icon at bounding box center [386, 280] width 6 height 6
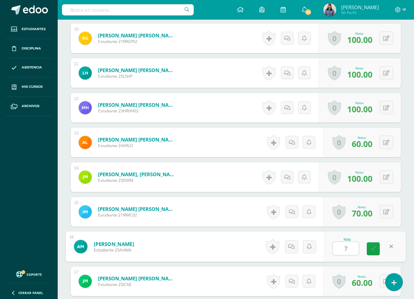
type input "70"
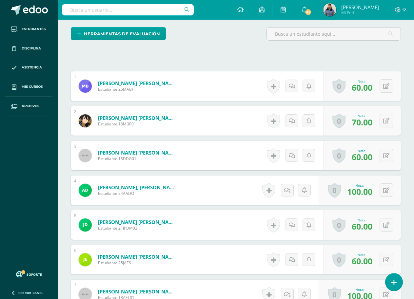
scroll to position [0, 0]
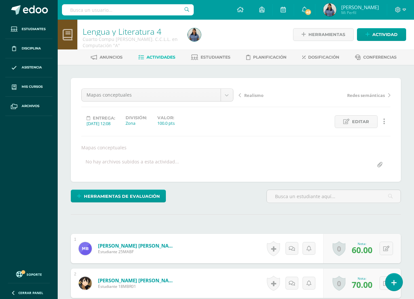
click at [164, 55] on span "Actividades" at bounding box center [161, 57] width 29 height 5
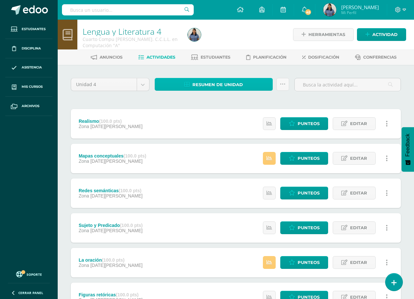
click at [219, 82] on span "Resumen de unidad" at bounding box center [217, 85] width 50 height 12
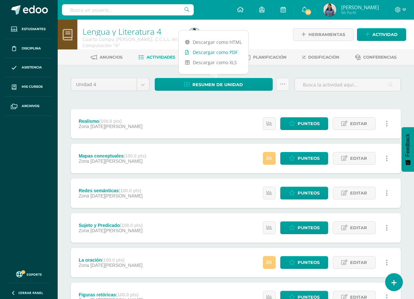
click at [224, 54] on link "Descargar como PDF" at bounding box center [214, 52] width 70 height 10
click at [268, 38] on div at bounding box center [239, 35] width 108 height 30
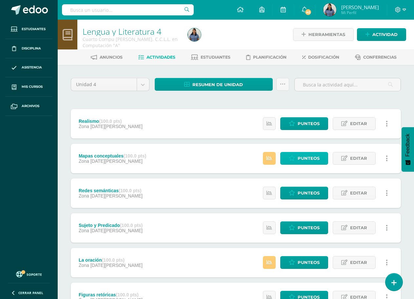
click at [305, 159] on span "Punteos" at bounding box center [309, 158] width 22 height 12
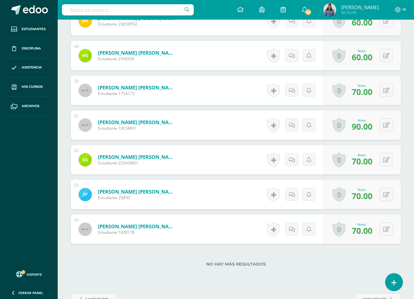
scroll to position [829, 0]
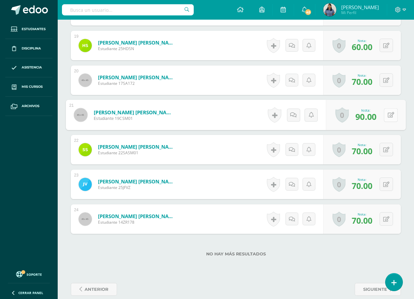
click at [389, 116] on icon at bounding box center [391, 115] width 7 height 6
type input "100"
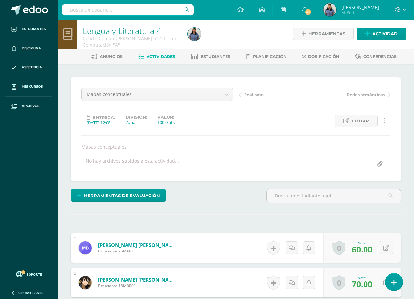
scroll to position [0, 0]
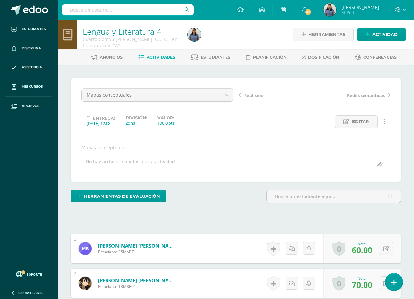
click at [165, 57] on span "Actividades" at bounding box center [161, 57] width 29 height 5
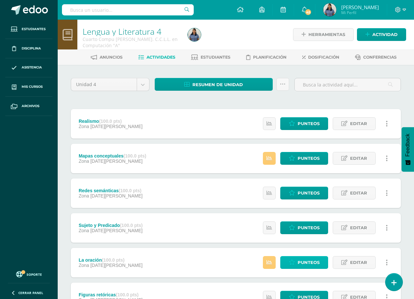
click at [307, 263] on span "Punteos" at bounding box center [309, 263] width 22 height 12
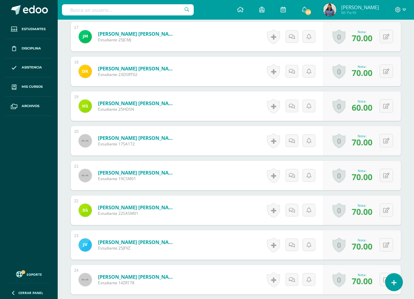
scroll to position [776, 0]
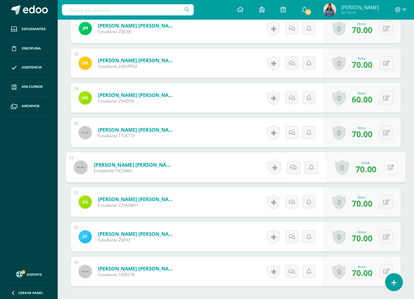
click at [386, 166] on button at bounding box center [391, 168] width 14 height 14
type input "80"
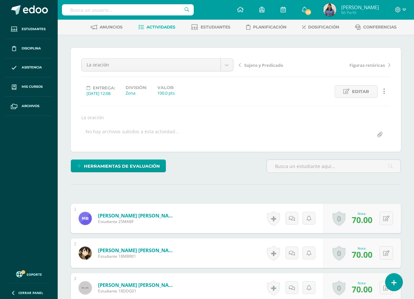
scroll to position [0, 0]
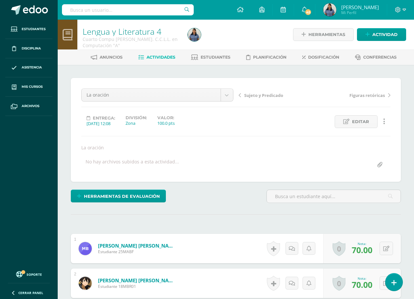
click at [166, 56] on span "Actividades" at bounding box center [161, 57] width 29 height 5
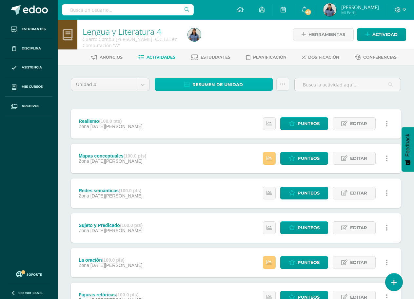
click at [229, 84] on span "Resumen de unidad" at bounding box center [217, 85] width 50 height 12
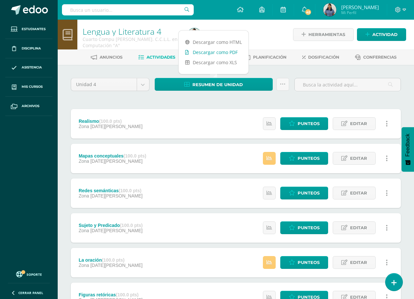
click at [228, 54] on link "Descargar como PDF" at bounding box center [214, 52] width 70 height 10
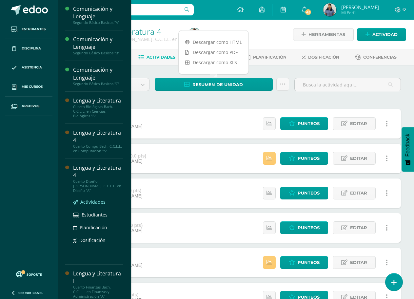
click at [96, 199] on span "Actividades" at bounding box center [92, 202] width 25 height 6
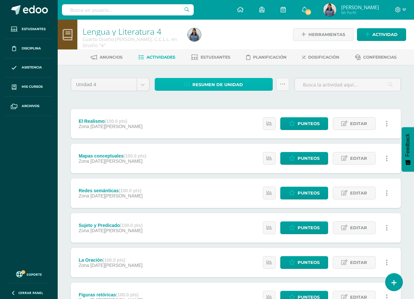
click at [230, 87] on span "Resumen de unidad" at bounding box center [217, 85] width 50 height 12
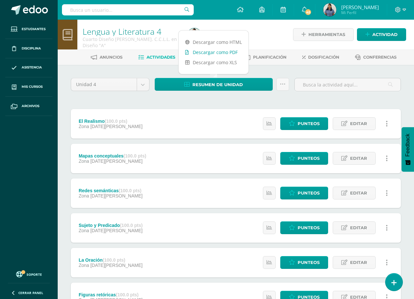
click at [224, 53] on link "Descargar como PDF" at bounding box center [214, 52] width 70 height 10
click at [260, 39] on div at bounding box center [239, 35] width 108 height 30
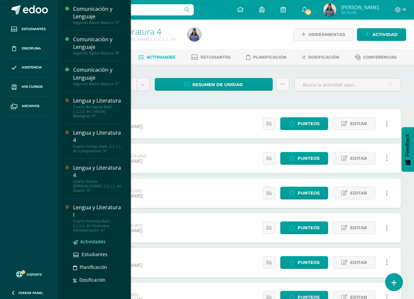
click at [94, 239] on span "Actividades" at bounding box center [92, 242] width 25 height 6
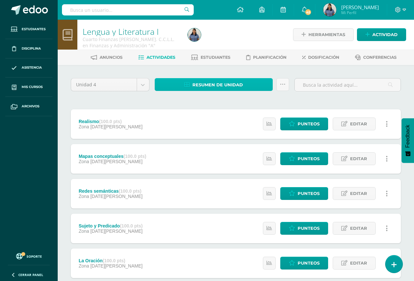
click at [227, 84] on span "Resumen de unidad" at bounding box center [217, 85] width 50 height 12
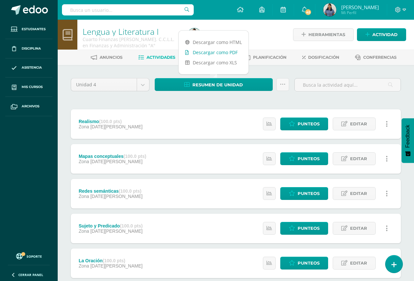
click at [225, 54] on link "Descargar como PDF" at bounding box center [214, 52] width 70 height 10
